Goal: Task Accomplishment & Management: Complete application form

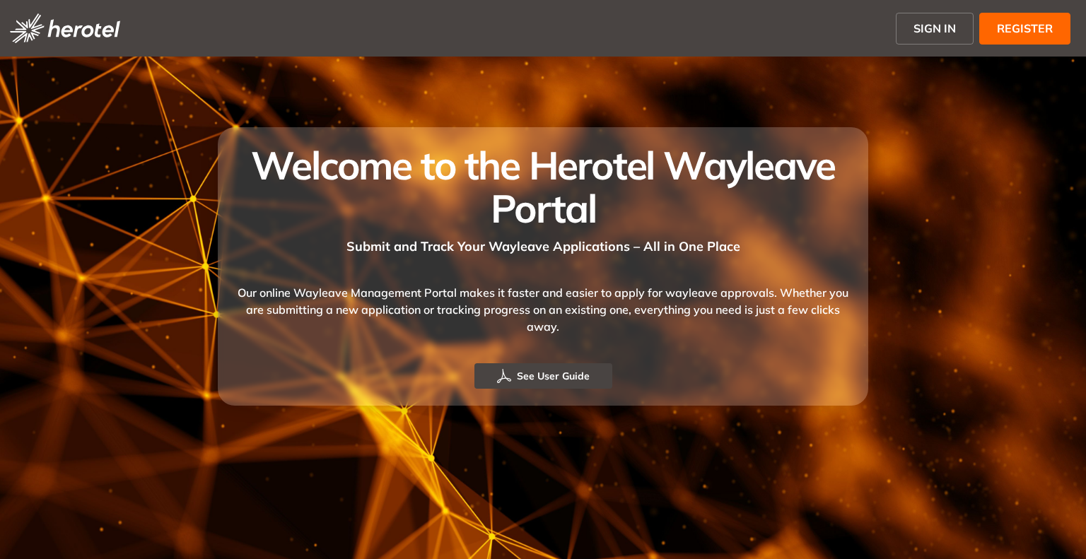
click at [934, 30] on span "SIGN IN" at bounding box center [935, 28] width 42 height 17
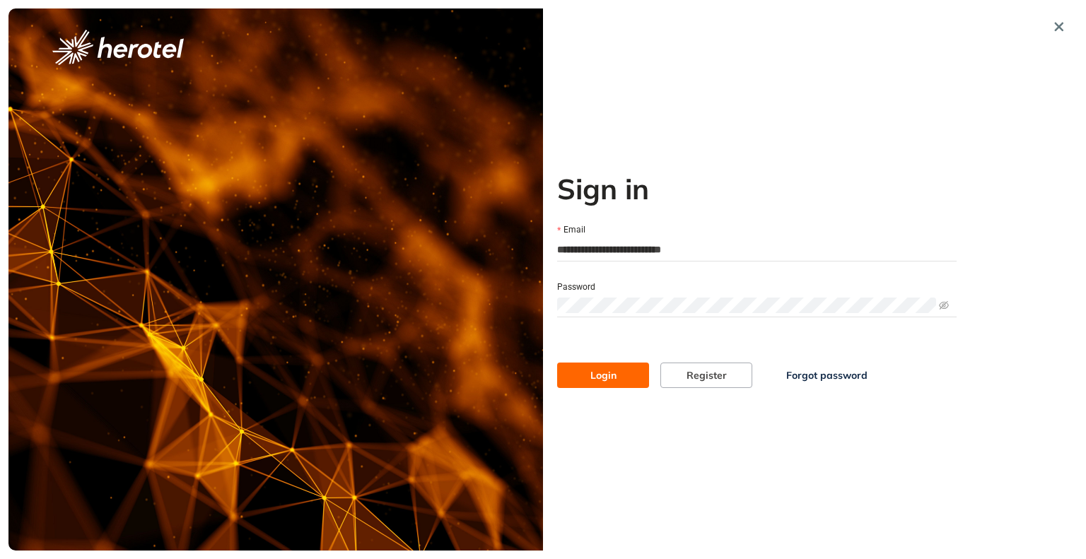
click at [646, 248] on input "**********" at bounding box center [757, 249] width 400 height 21
click at [587, 373] on button "Login" at bounding box center [603, 375] width 92 height 25
click at [674, 250] on input "**********" at bounding box center [757, 249] width 400 height 21
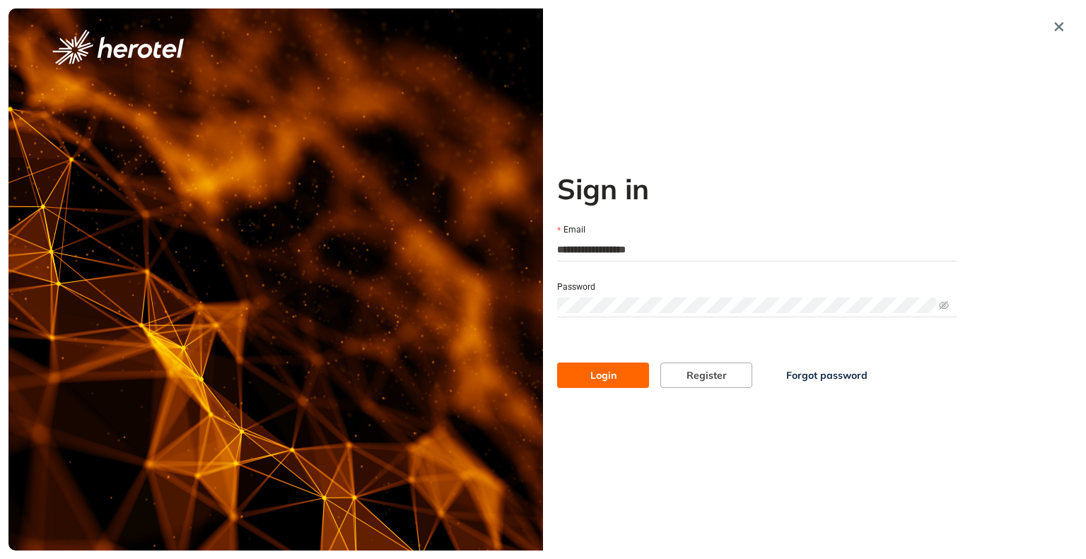
click at [674, 250] on input "**********" at bounding box center [757, 249] width 400 height 21
type input "**********"
click at [585, 376] on button "Login" at bounding box center [603, 375] width 92 height 25
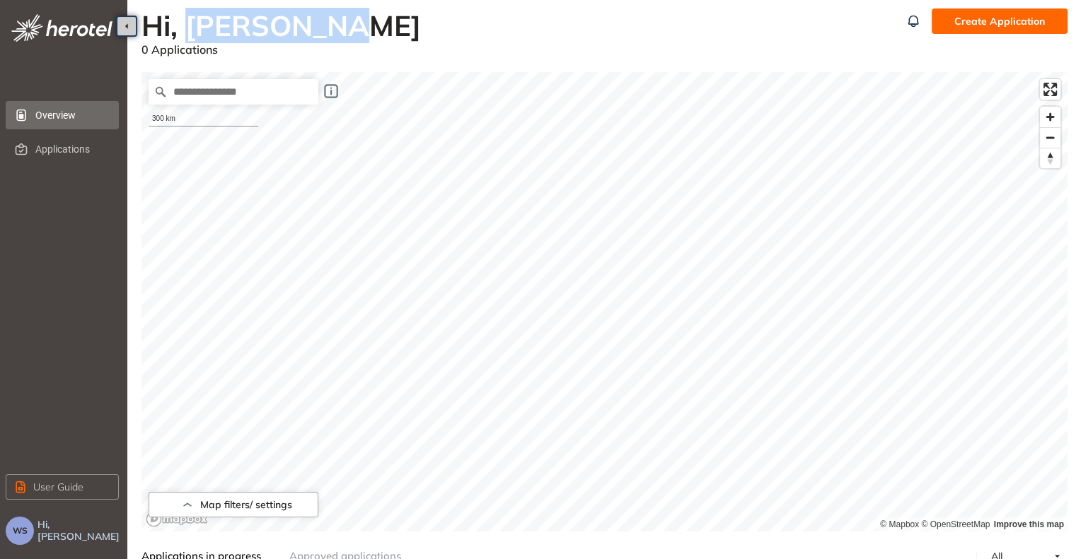
drag, startPoint x: 191, startPoint y: 28, endPoint x: 368, endPoint y: 27, distance: 176.8
click at [368, 27] on h2 "Hi, Will Smith" at bounding box center [520, 25] width 759 height 34
click at [385, 25] on h2 "Hi, Will Smith" at bounding box center [520, 25] width 759 height 34
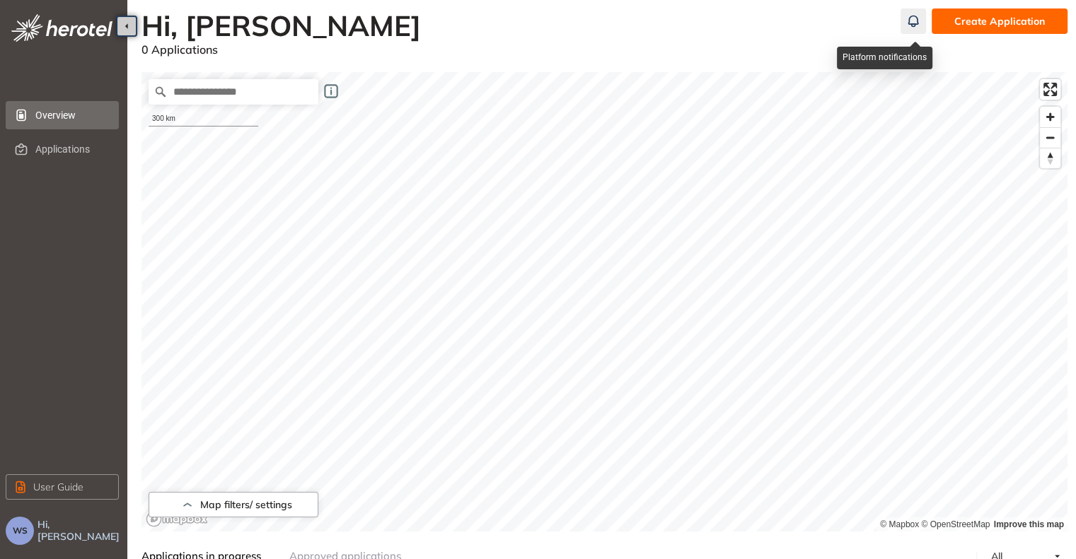
click at [914, 22] on icon "button" at bounding box center [913, 21] width 14 height 17
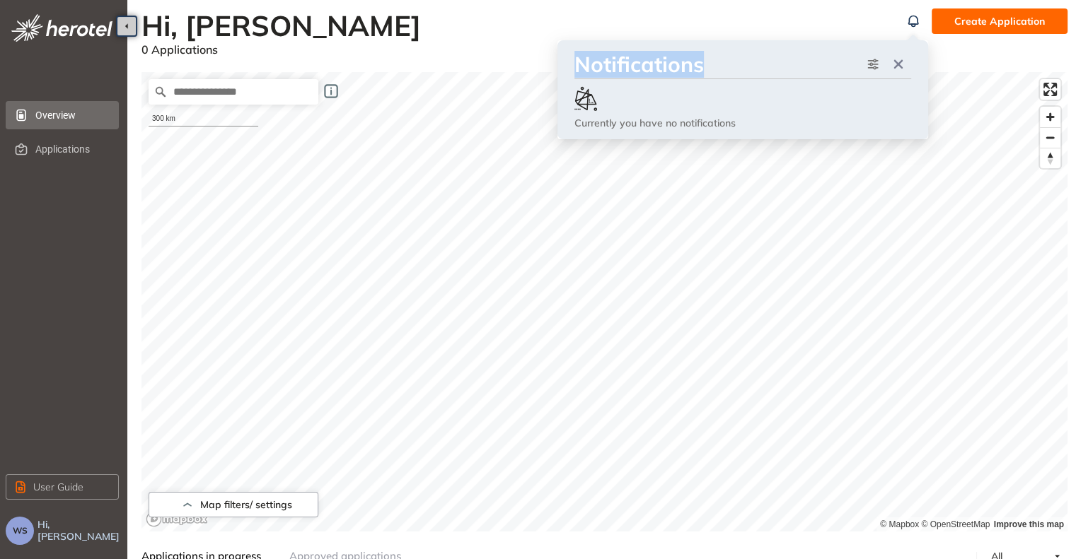
drag, startPoint x: 579, startPoint y: 68, endPoint x: 721, endPoint y: 64, distance: 142.9
click at [721, 64] on h3 "Notifications" at bounding box center [717, 64] width 286 height 25
click at [740, 19] on h2 "Hi, Will Smith" at bounding box center [520, 25] width 759 height 34
click at [837, 19] on h2 "Hi, Will Smith" at bounding box center [520, 25] width 759 height 34
click at [521, 13] on h2 "Hi, Will Smith" at bounding box center [520, 25] width 759 height 34
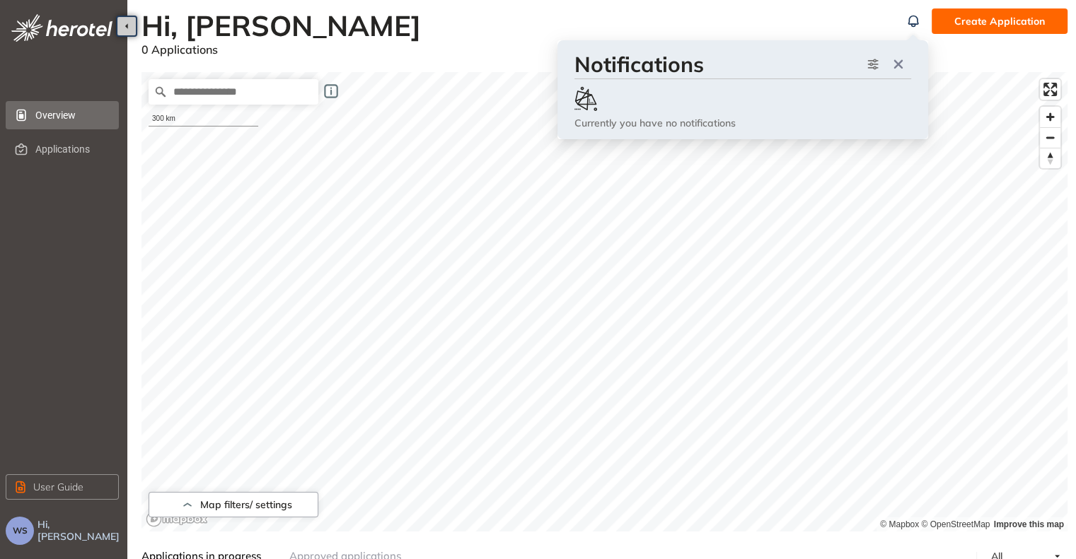
click at [504, 52] on div "0 Applications" at bounding box center [520, 50] width 759 height 16
click at [898, 64] on icon "button" at bounding box center [898, 64] width 9 height 9
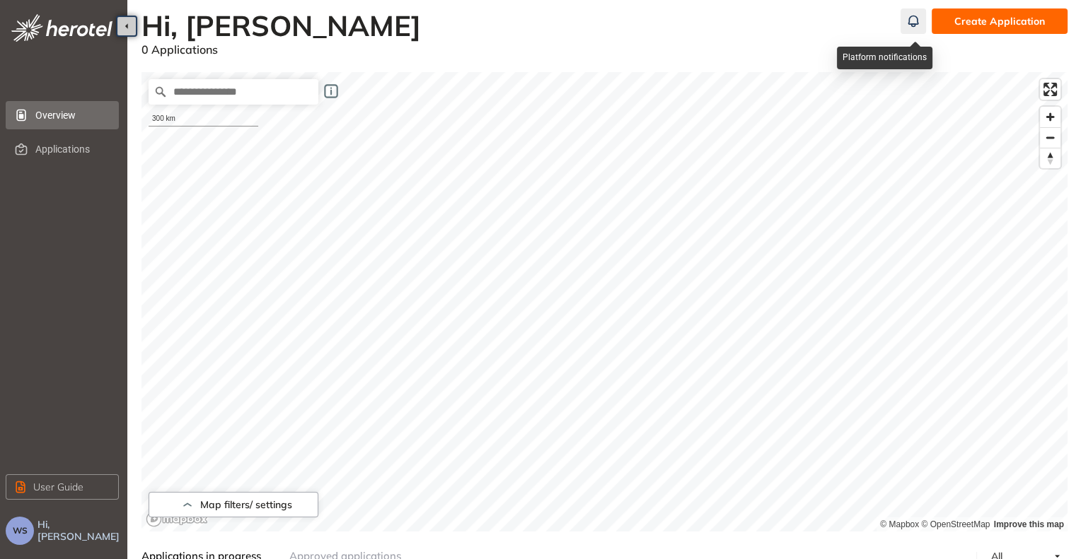
click at [913, 28] on icon "button" at bounding box center [913, 21] width 14 height 17
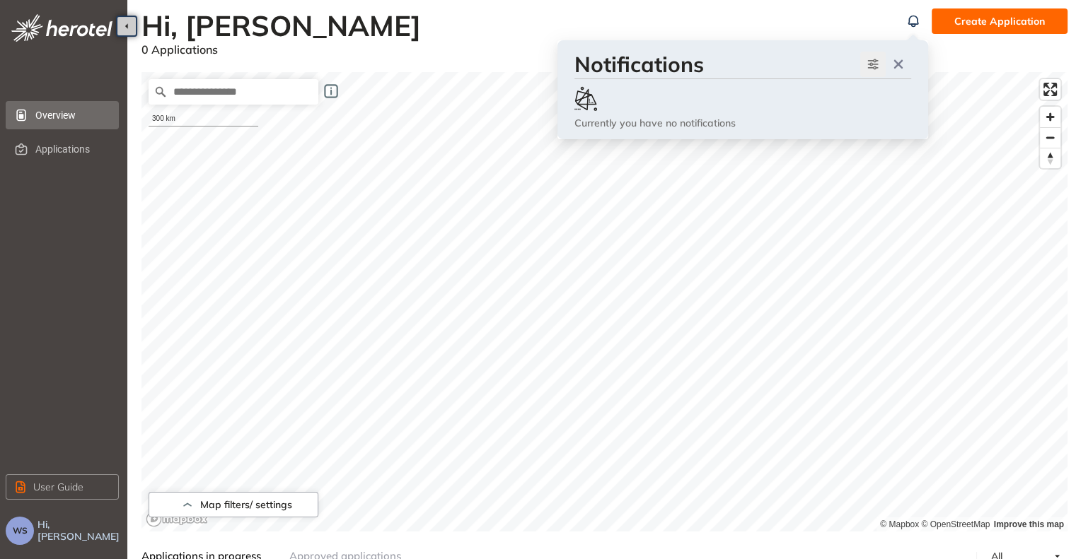
click at [872, 67] on icon "button" at bounding box center [873, 64] width 14 height 17
click at [979, 60] on div "Map filters/ settings 300 km © Mapbox © OpenStreetMap Improve this map Applicat…" at bounding box center [604, 448] width 926 height 781
click at [916, 19] on icon "button" at bounding box center [913, 21] width 14 height 17
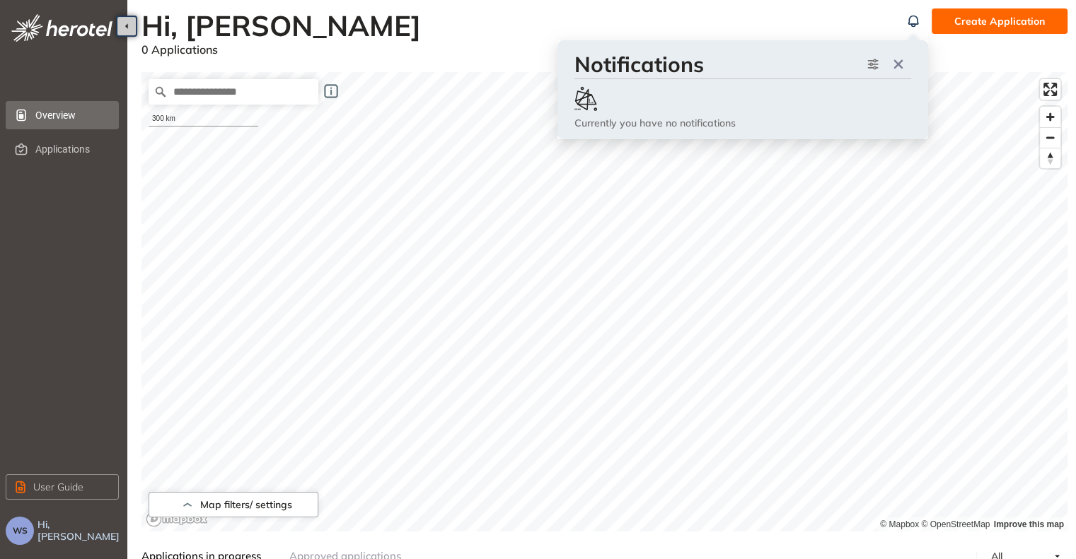
click at [820, 58] on h3 "Notifications" at bounding box center [717, 64] width 286 height 25
click at [903, 65] on icon "button" at bounding box center [898, 64] width 14 height 10
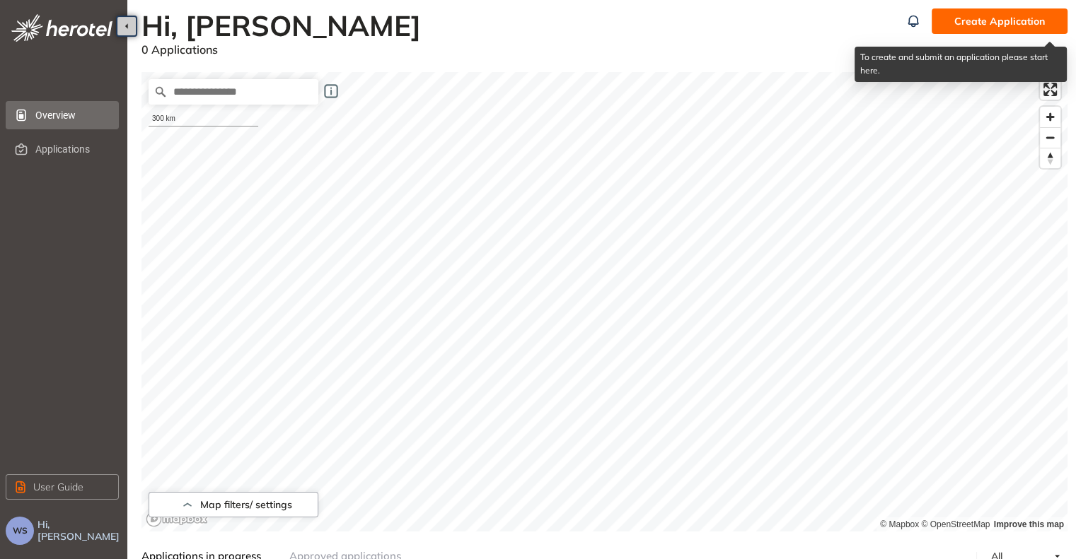
click at [984, 27] on span "Create Application" at bounding box center [999, 21] width 91 height 16
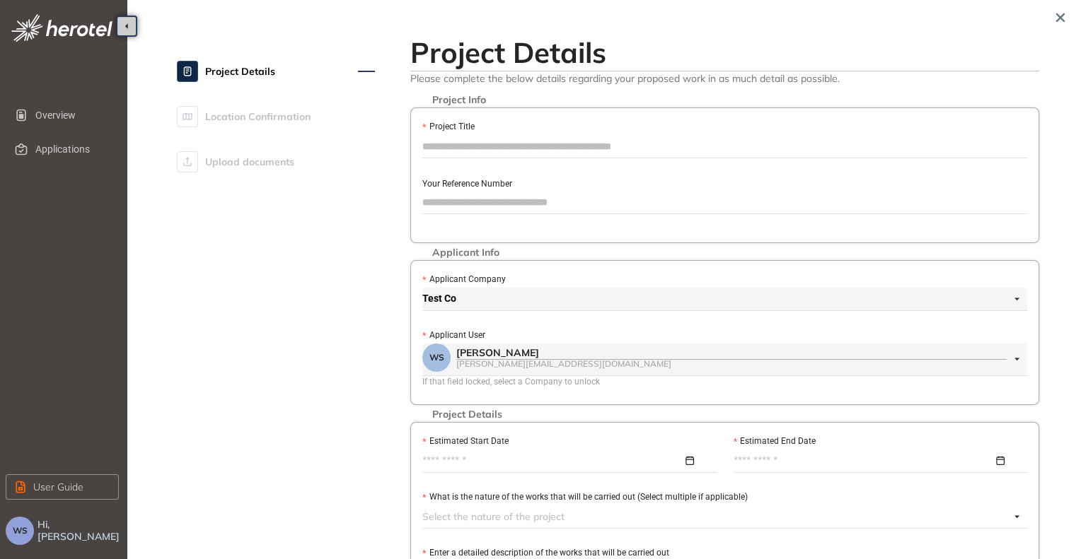
click at [475, 148] on input "Project Title" at bounding box center [724, 146] width 605 height 21
type input "**********"
drag, startPoint x: 525, startPoint y: 145, endPoint x: 413, endPoint y: 137, distance: 112.8
click at [413, 137] on div "**********" at bounding box center [724, 176] width 629 height 136
click at [1063, 16] on icon "button" at bounding box center [1060, 18] width 14 height 10
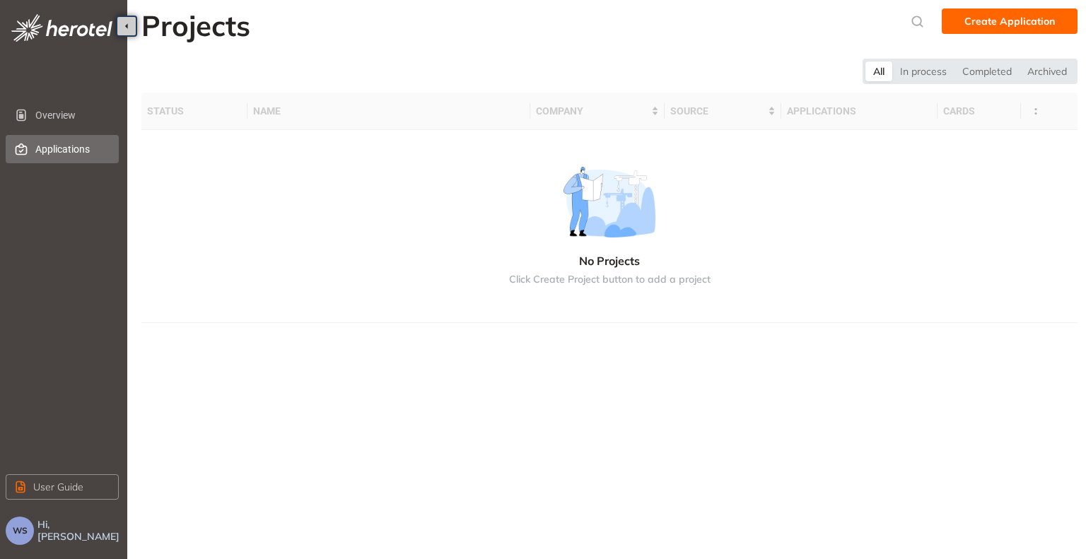
click at [63, 145] on span "Applications" at bounding box center [71, 149] width 72 height 28
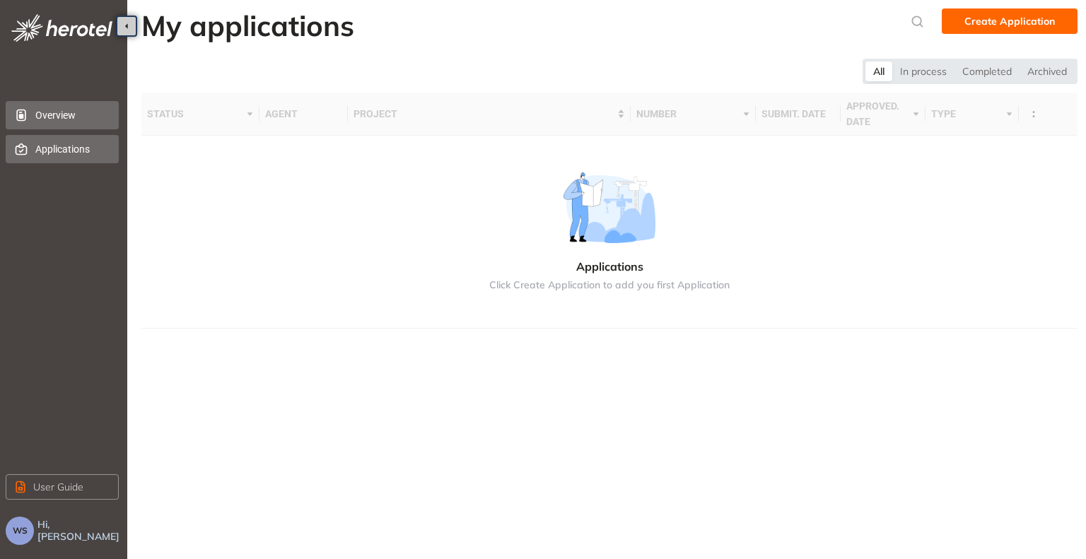
click at [80, 121] on span "Overview" at bounding box center [71, 115] width 72 height 28
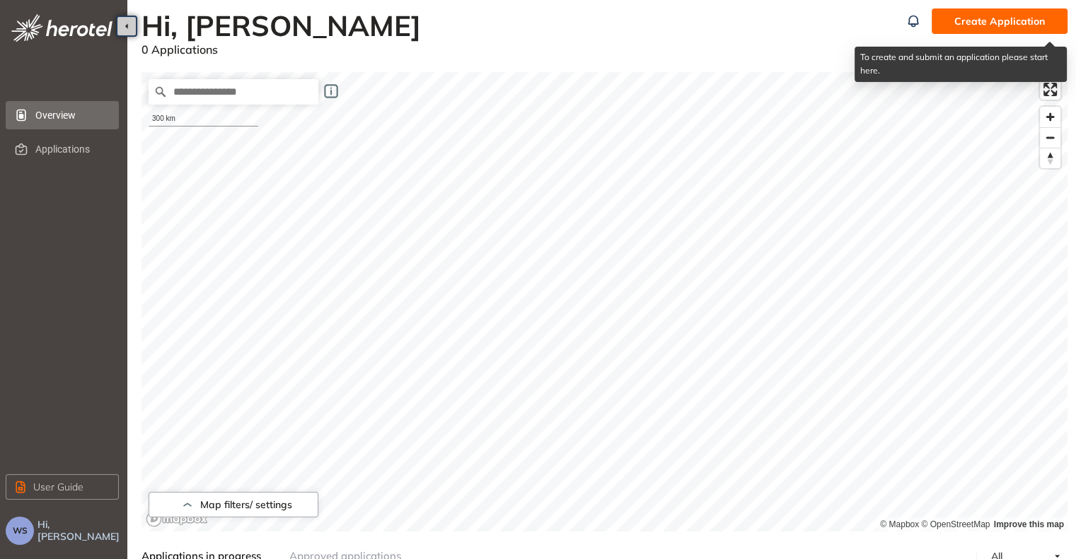
click at [1026, 22] on span "Create Application" at bounding box center [999, 21] width 91 height 16
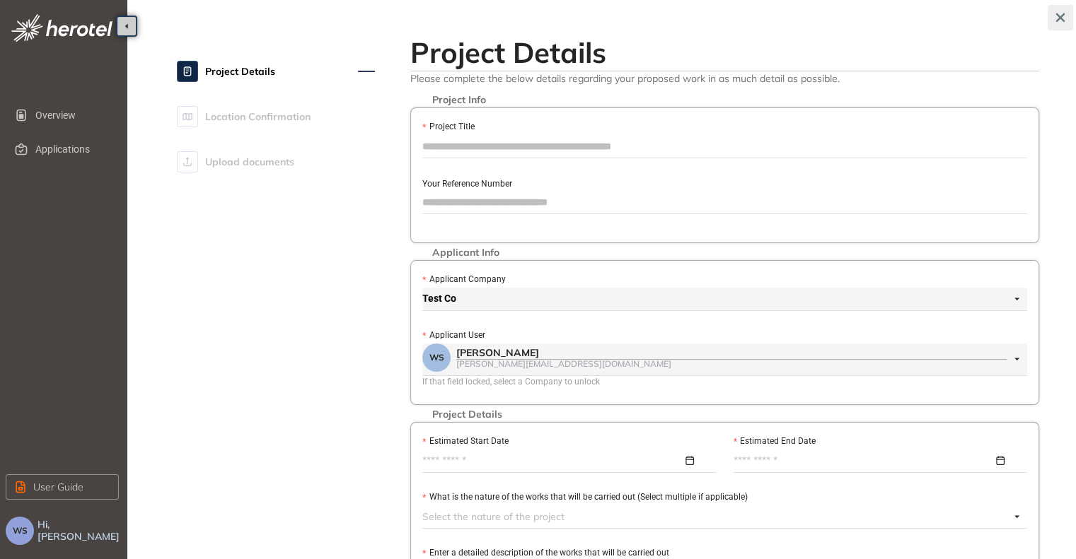
click at [1061, 18] on icon "button" at bounding box center [1060, 17] width 9 height 9
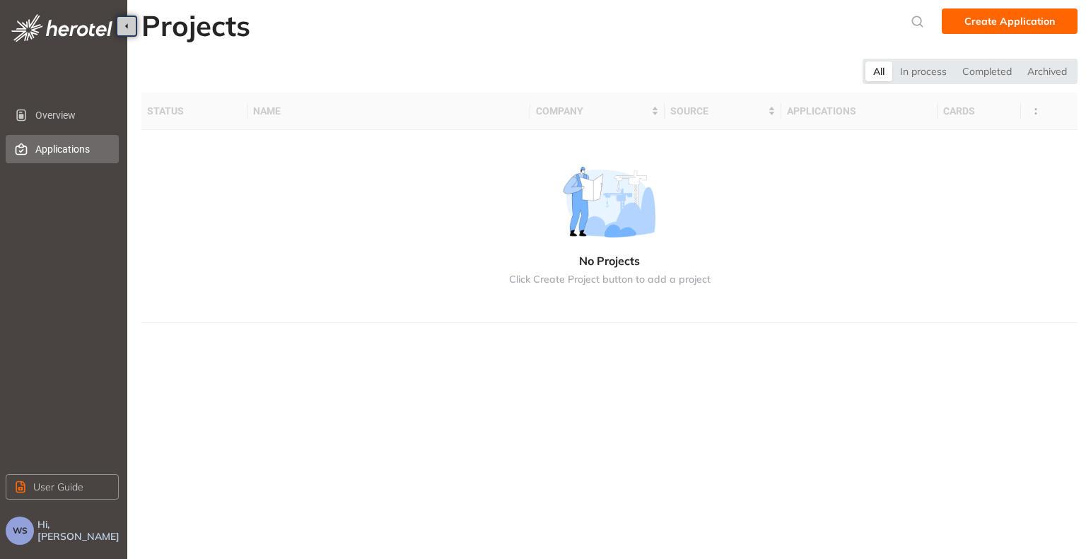
click at [55, 152] on span "Applications" at bounding box center [71, 149] width 72 height 28
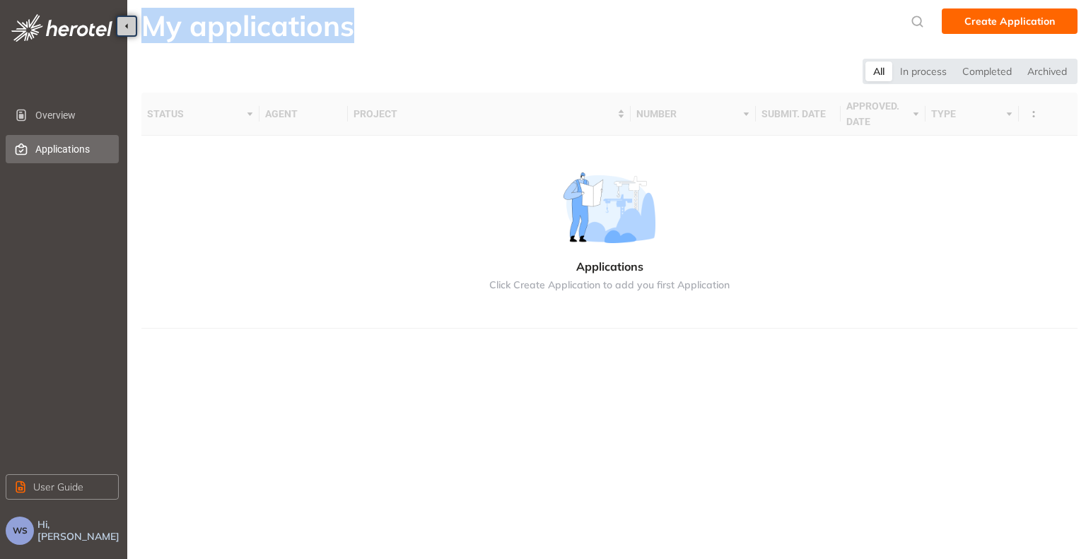
drag, startPoint x: 148, startPoint y: 26, endPoint x: 495, endPoint y: 12, distance: 347.6
click at [446, 13] on div "My applications Create Application" at bounding box center [609, 26] width 936 height 37
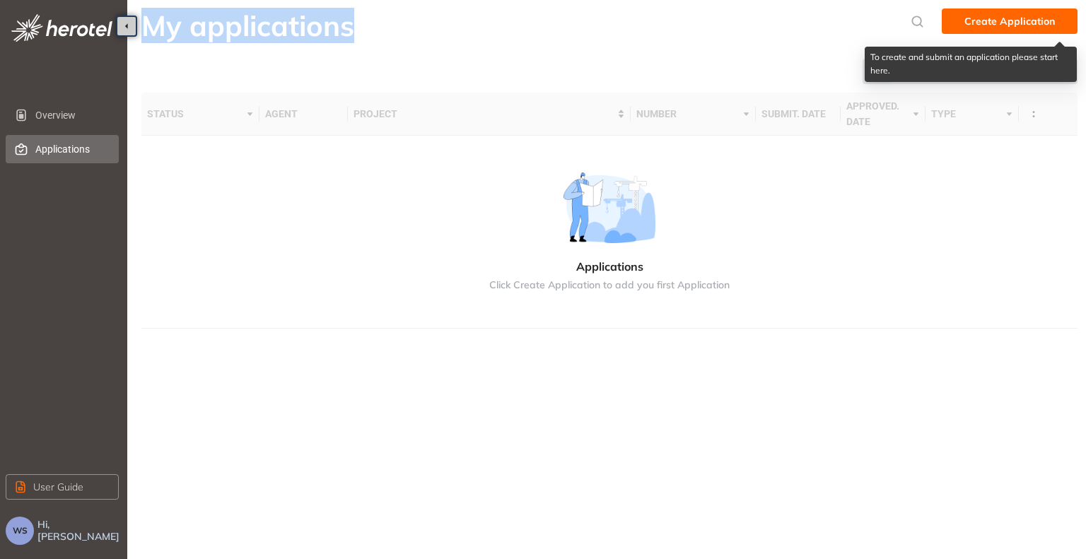
click at [1010, 23] on span "Create Application" at bounding box center [1010, 21] width 91 height 16
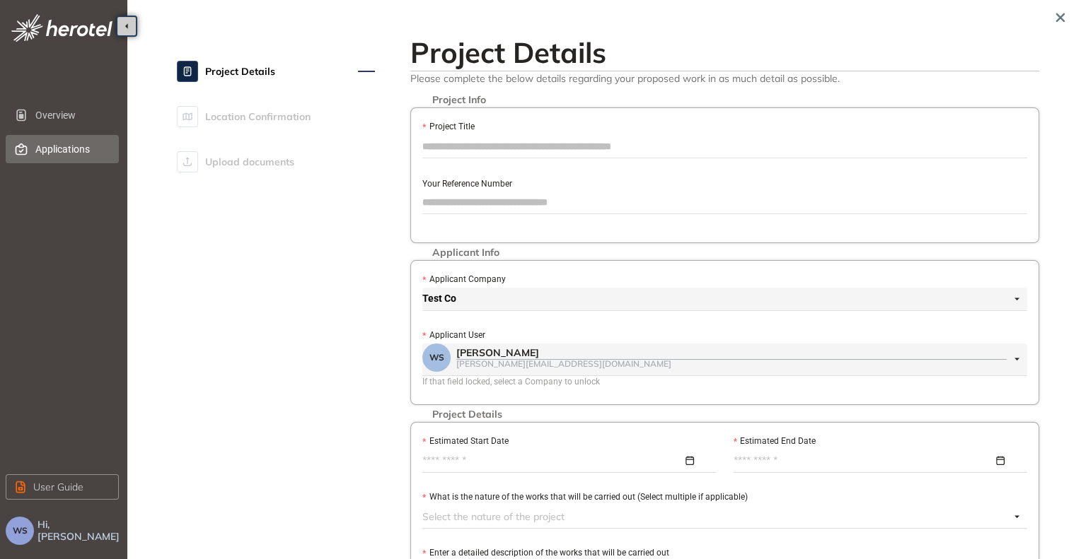
click at [45, 149] on span "Applications" at bounding box center [71, 149] width 72 height 28
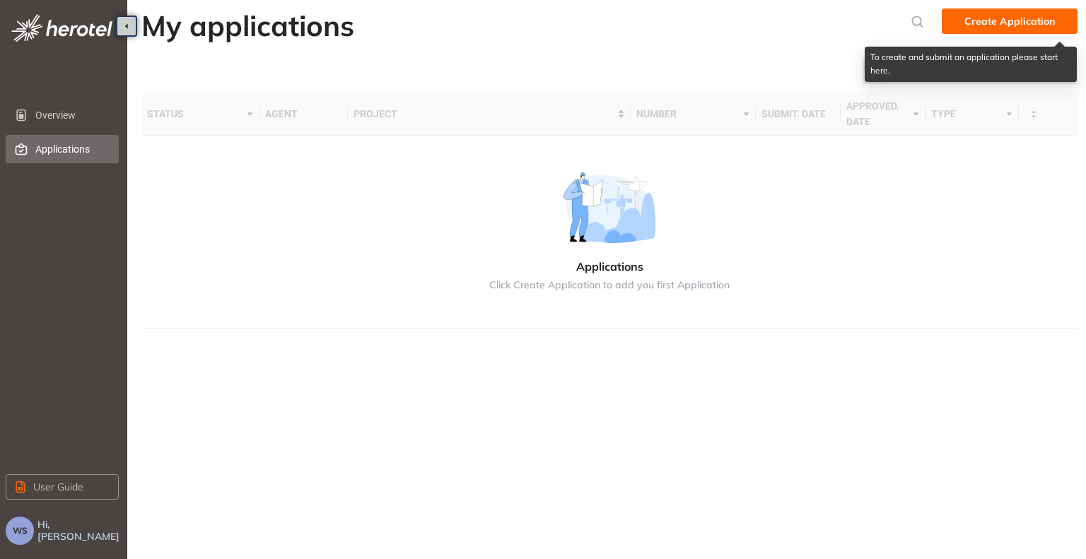
click at [987, 25] on span "Create Application" at bounding box center [1010, 21] width 91 height 16
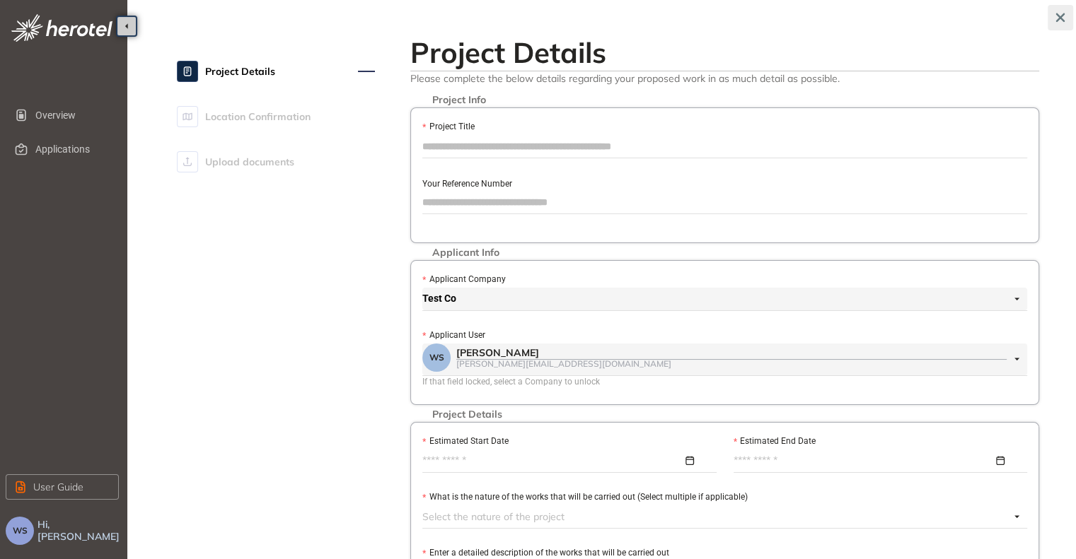
click at [1064, 18] on icon "button" at bounding box center [1060, 18] width 14 height 10
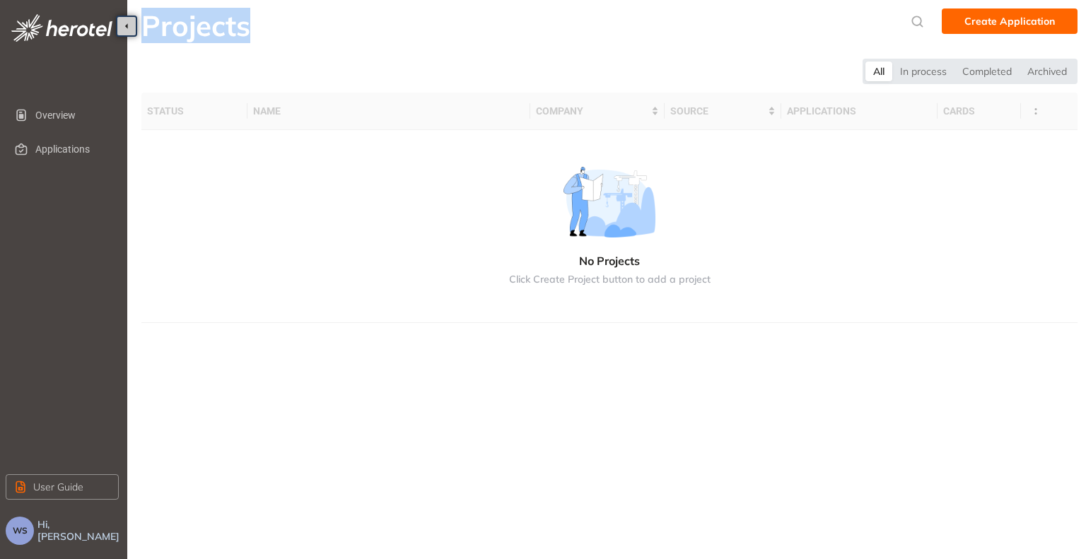
drag, startPoint x: 146, startPoint y: 36, endPoint x: 347, endPoint y: 23, distance: 201.3
click at [347, 23] on div "Projects Create Application" at bounding box center [609, 26] width 936 height 37
